Goal: Information Seeking & Learning: Find specific fact

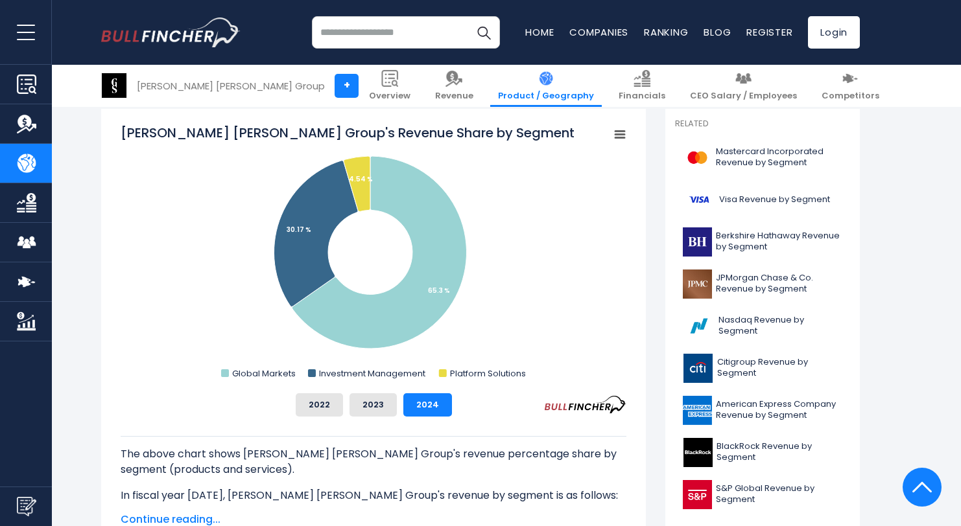
scroll to position [346, 0]
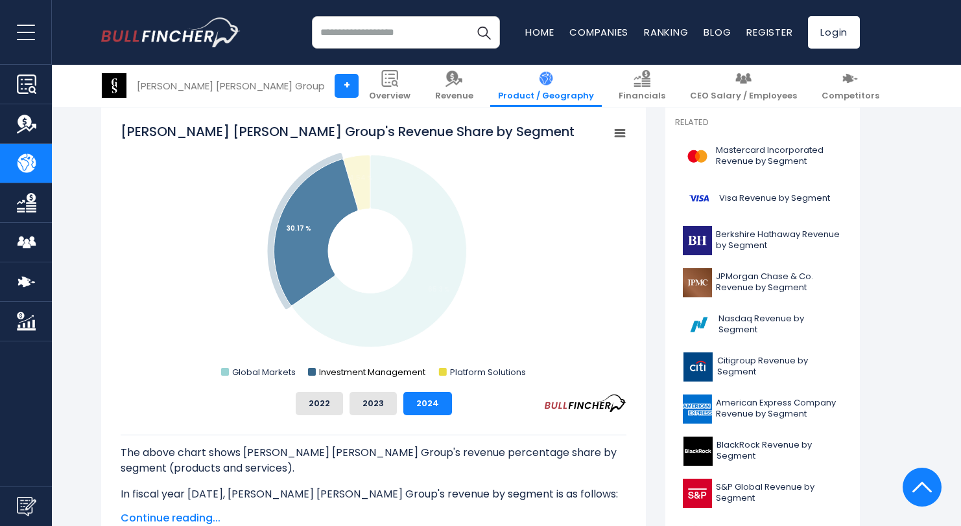
drag, startPoint x: 233, startPoint y: 374, endPoint x: 378, endPoint y: 373, distance: 145.2
click at [378, 373] on g "Global Markets Investment Management Platform Solutions" at bounding box center [373, 372] width 305 height 12
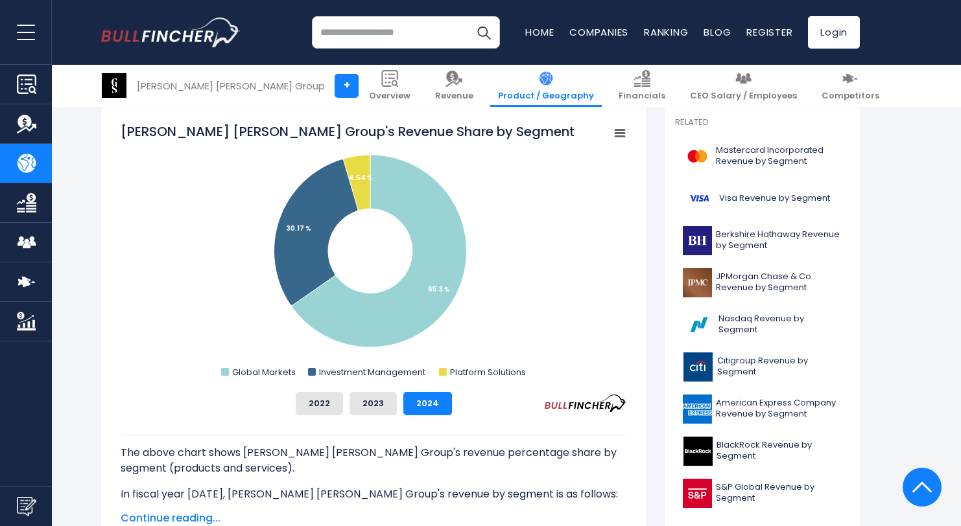
click at [492, 414] on div "2022 2023 2024" at bounding box center [374, 403] width 506 height 23
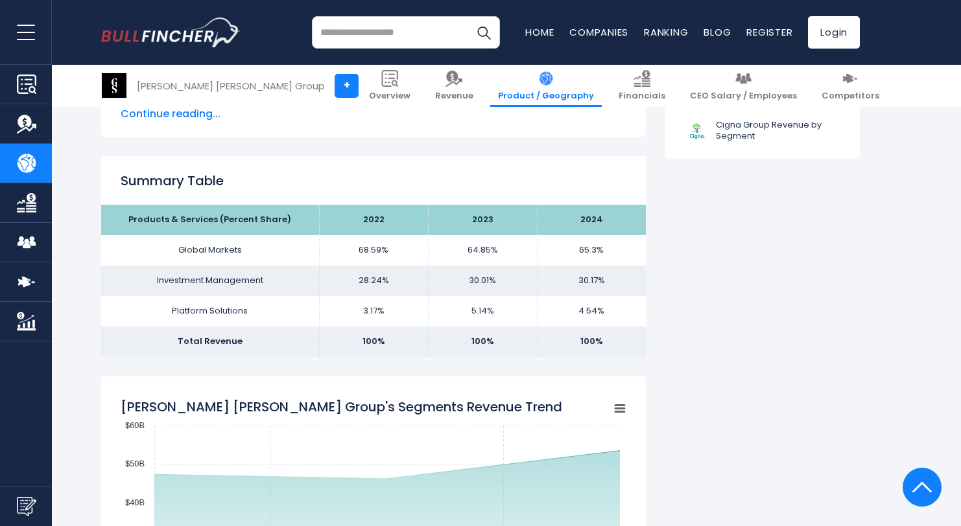
scroll to position [751, 0]
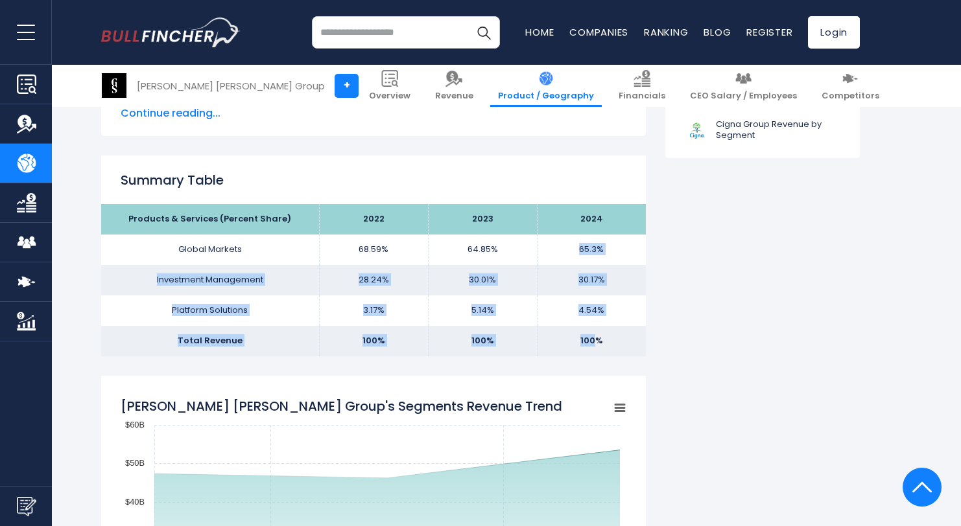
drag, startPoint x: 596, startPoint y: 342, endPoint x: 565, endPoint y: 243, distance: 104.0
click at [565, 243] on tbody "Products & Services (Percent Share) 2022 2023 2024 Global Markets 68.59% 64.85%…" at bounding box center [373, 280] width 545 height 152
click at [565, 243] on td "65.3%" at bounding box center [591, 250] width 109 height 30
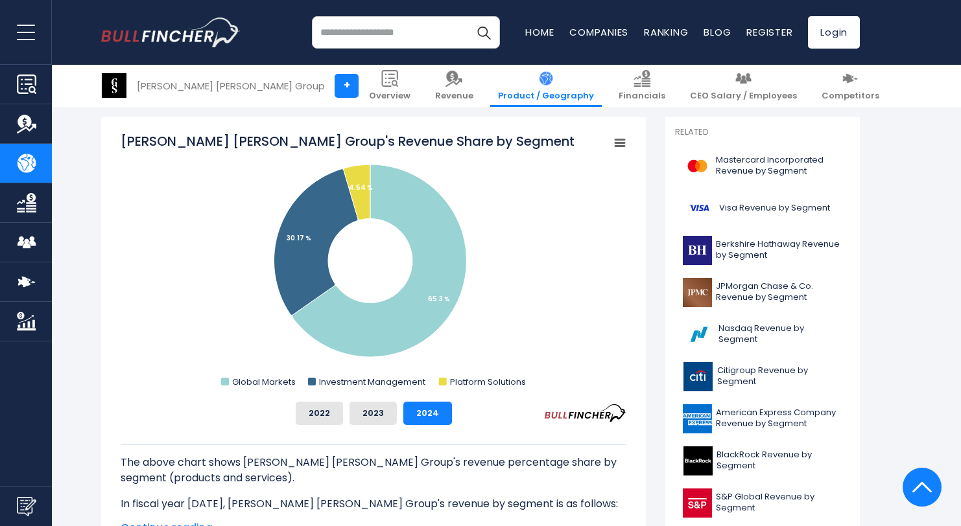
scroll to position [336, 0]
drag, startPoint x: 291, startPoint y: 150, endPoint x: 447, endPoint y: 134, distance: 156.4
click at [447, 134] on tspan "Goldman Sachs Group's Revenue Share by Segment" at bounding box center [348, 142] width 454 height 18
drag, startPoint x: 447, startPoint y: 134, endPoint x: 433, endPoint y: 145, distance: 17.5
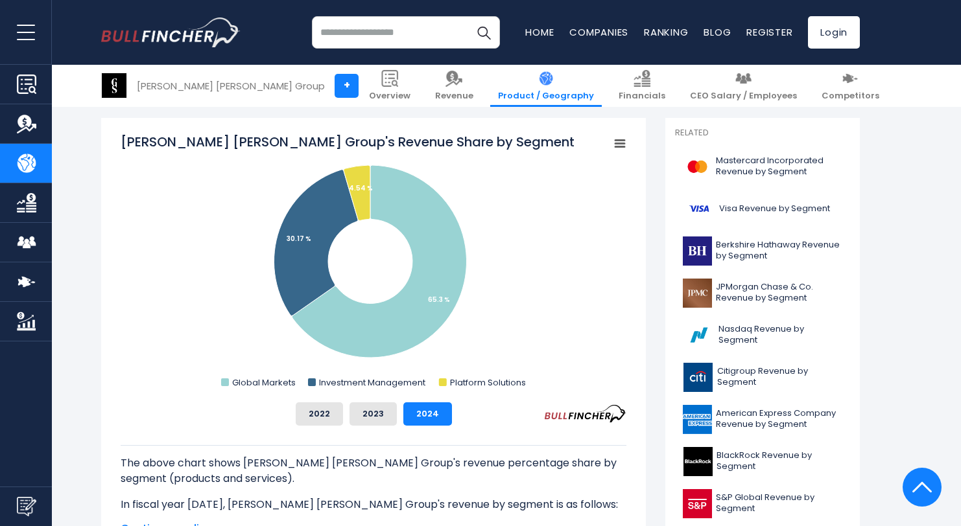
click at [433, 145] on tspan "Goldman Sachs Group's Revenue Share by Segment" at bounding box center [348, 142] width 454 height 18
